Goal: Task Accomplishment & Management: Use online tool/utility

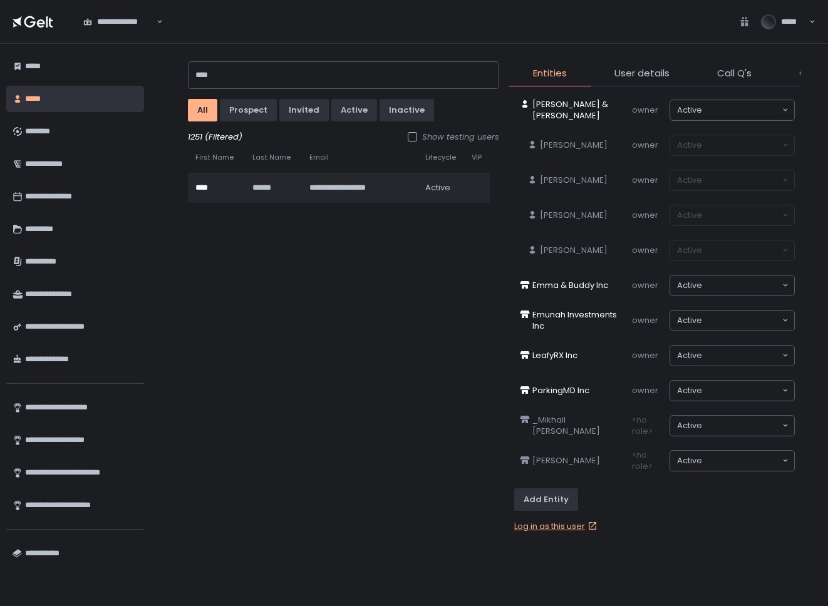
click at [544, 530] on link "Log in as this user" at bounding box center [557, 526] width 86 height 11
click at [317, 363] on div "**********" at bounding box center [343, 369] width 311 height 452
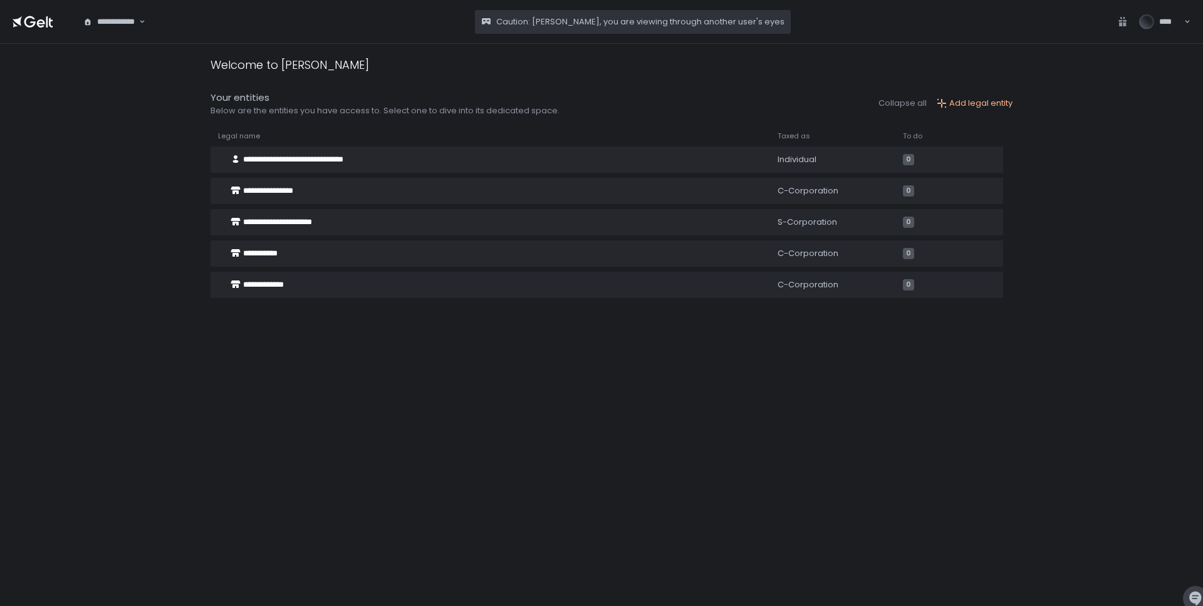
click at [118, 16] on div "**********" at bounding box center [110, 22] width 57 height 13
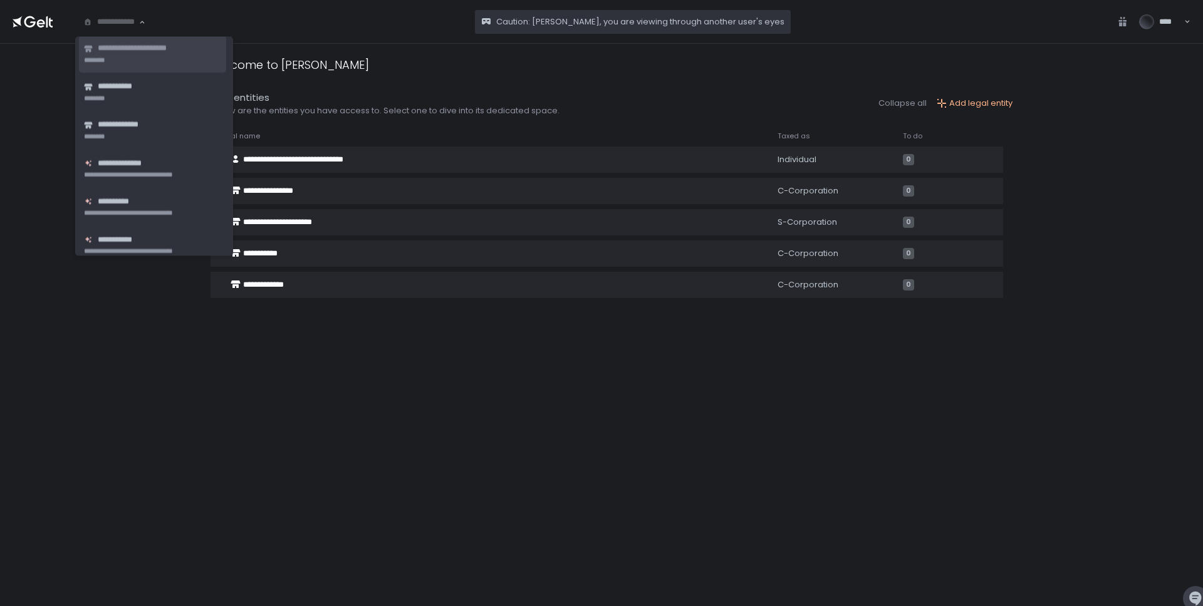
scroll to position [133, 0]
